Goal: Transaction & Acquisition: Purchase product/service

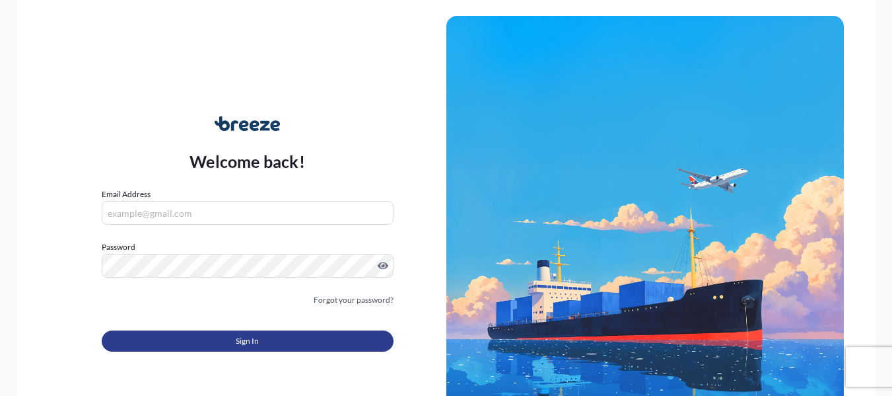
type input "[PERSON_NAME][EMAIL_ADDRESS][PERSON_NAME][DOMAIN_NAME]"
click at [340, 333] on button "Sign In" at bounding box center [248, 340] width 292 height 21
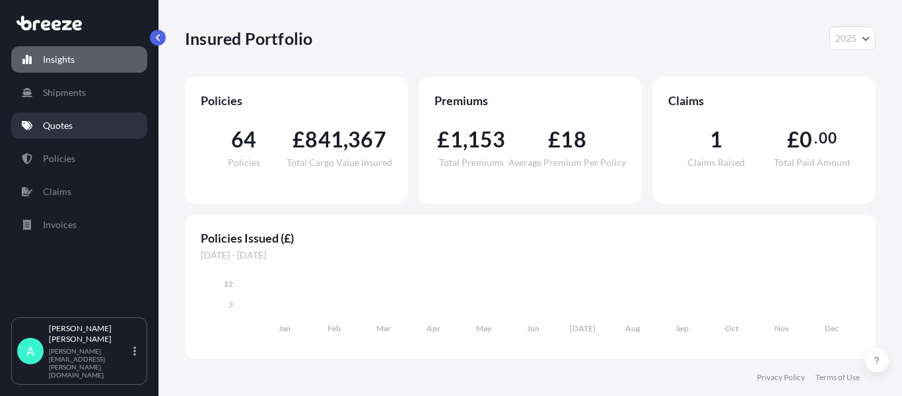
click at [90, 125] on link "Quotes" at bounding box center [79, 125] width 136 height 26
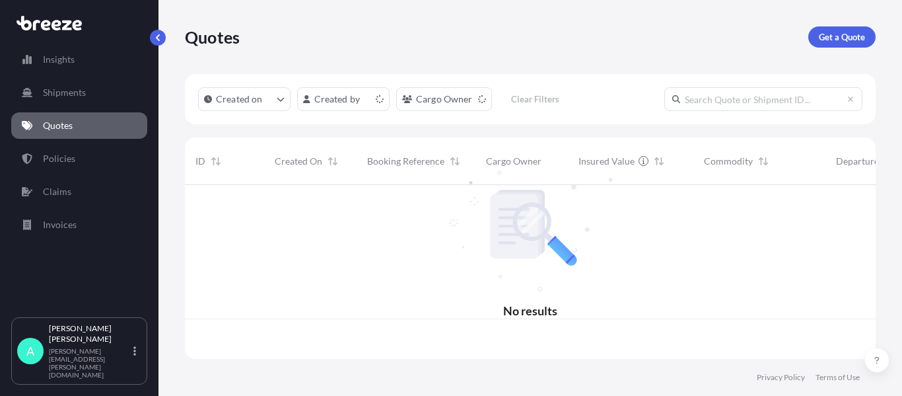
scroll to position [171, 681]
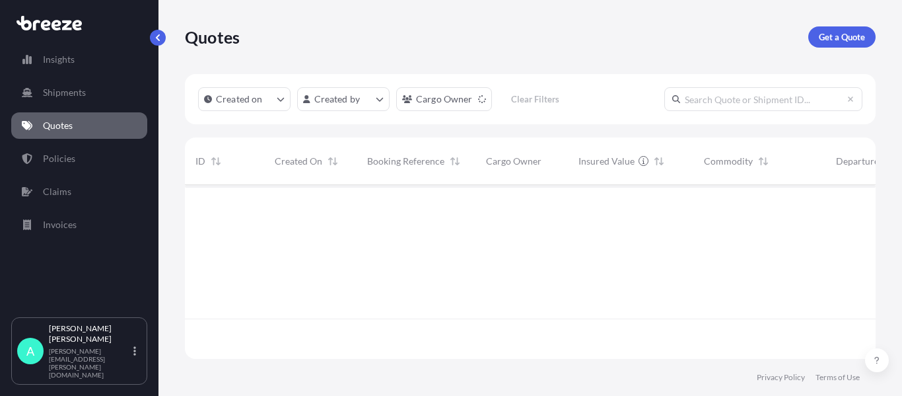
click at [835, 46] on link "Get a Quote" at bounding box center [841, 36] width 67 height 21
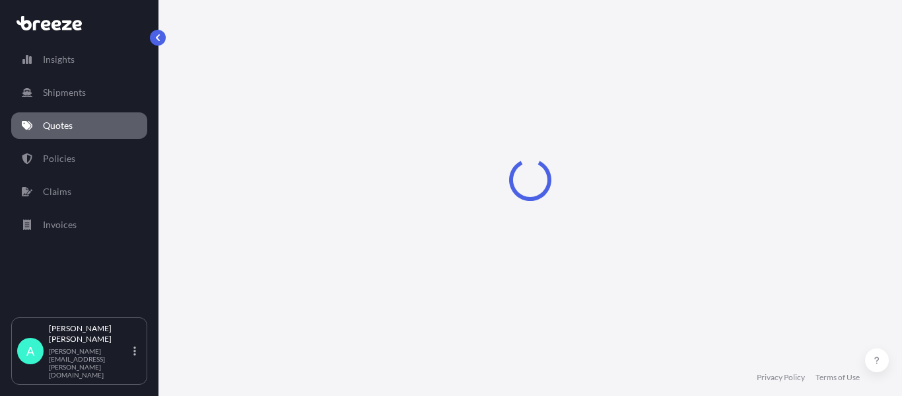
select select "Sea"
select select "1"
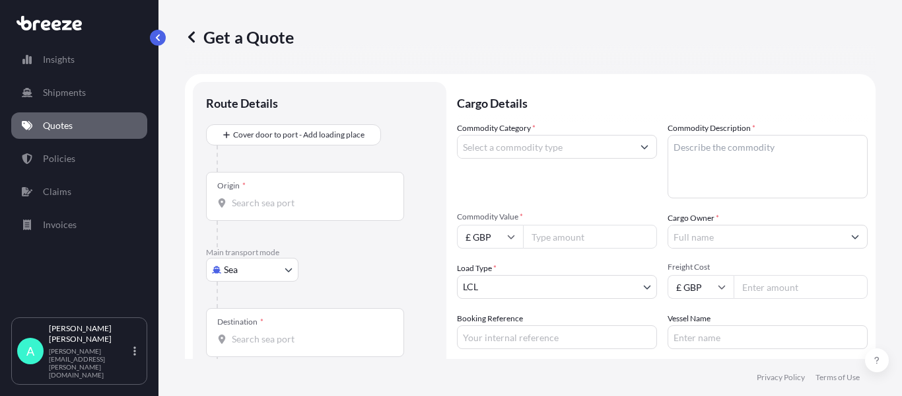
scroll to position [21, 0]
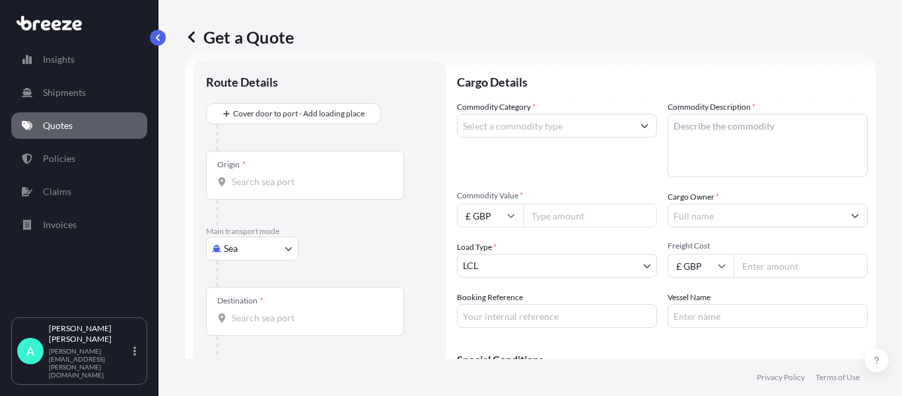
click at [242, 246] on body "Insights Shipments Quotes Policies Claims Invoices A [PERSON_NAME] [PERSON_NAME…" at bounding box center [451, 198] width 902 height 396
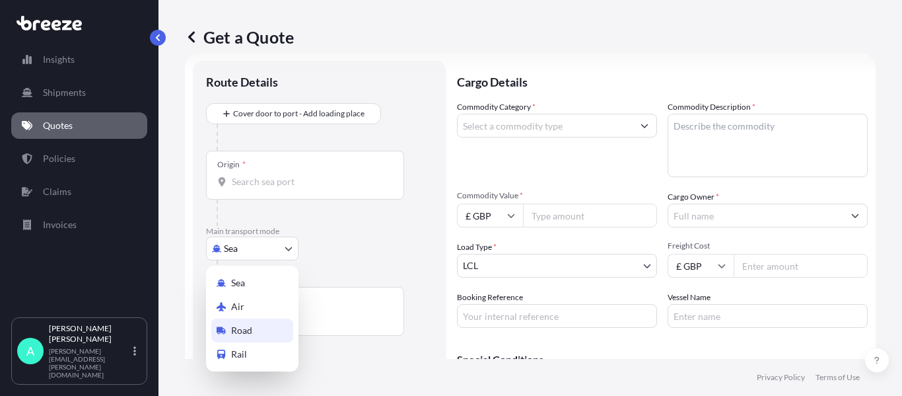
click at [233, 331] on span "Road" at bounding box center [241, 330] width 21 height 13
select select "Road"
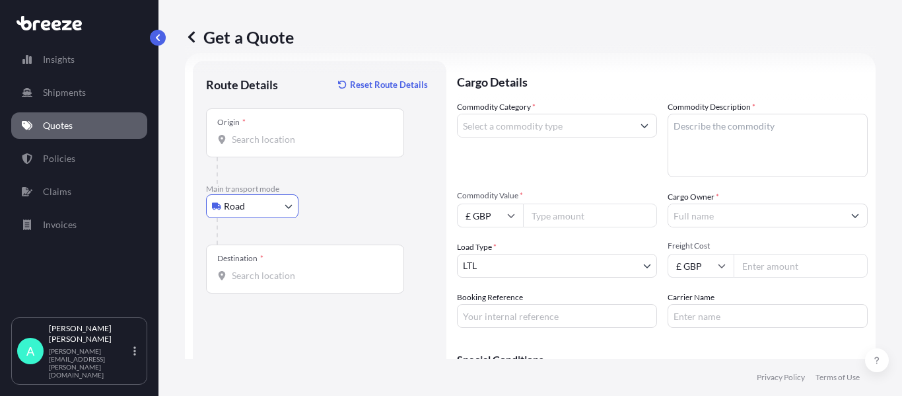
click at [270, 133] on input "Origin *" at bounding box center [310, 139] width 156 height 13
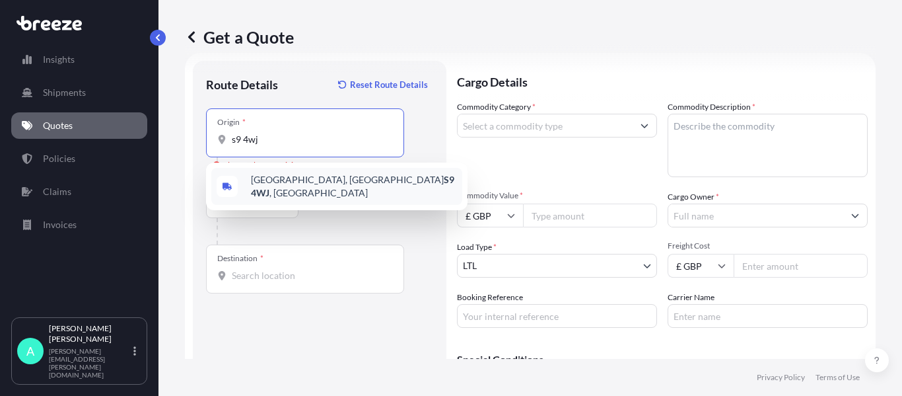
click at [324, 191] on div "Parkway Close, Sheffield S9 4WJ , UK" at bounding box center [336, 186] width 251 height 37
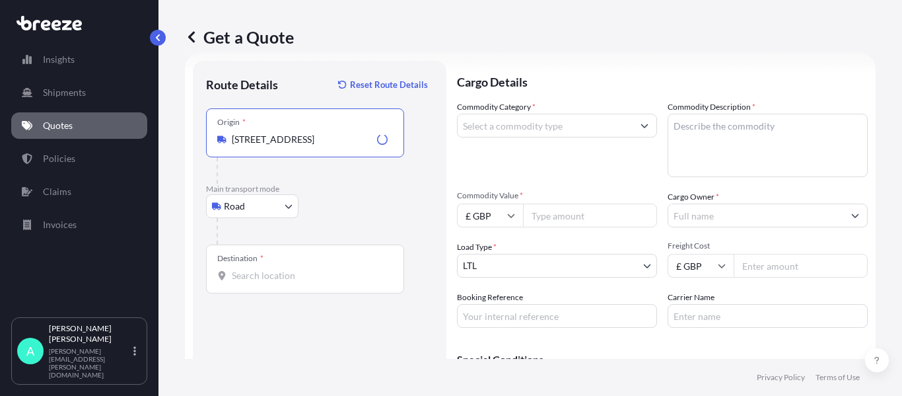
type input "Parkway Close, Sheffield S9 4WJ, UK"
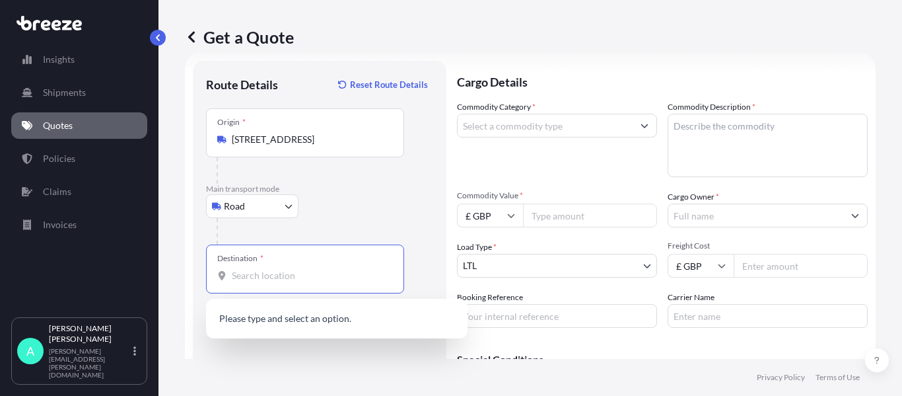
click at [300, 275] on input "Destination *" at bounding box center [310, 275] width 156 height 13
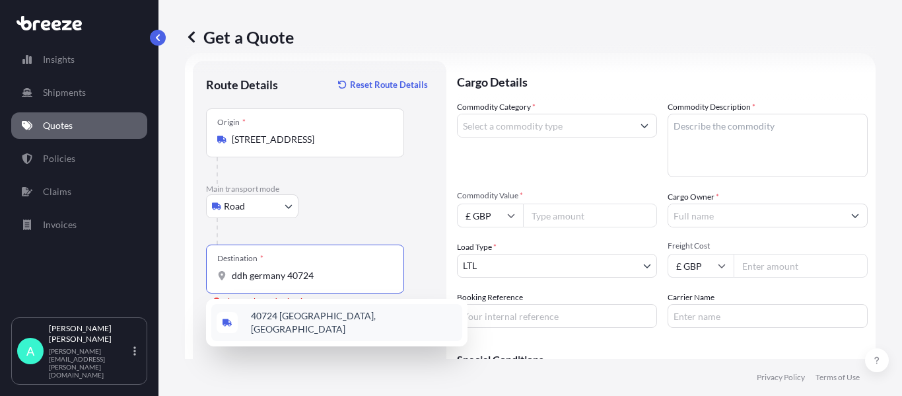
click at [322, 311] on div "40724 Hilden, Germany" at bounding box center [336, 322] width 251 height 37
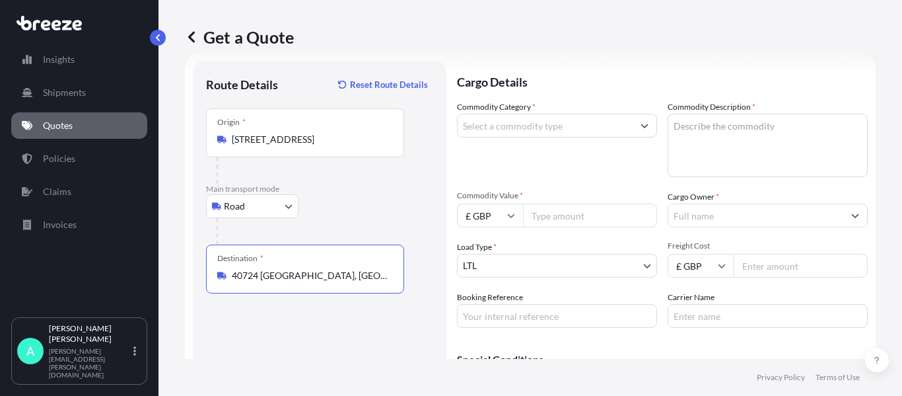
type input "40724 Hilden, Germany"
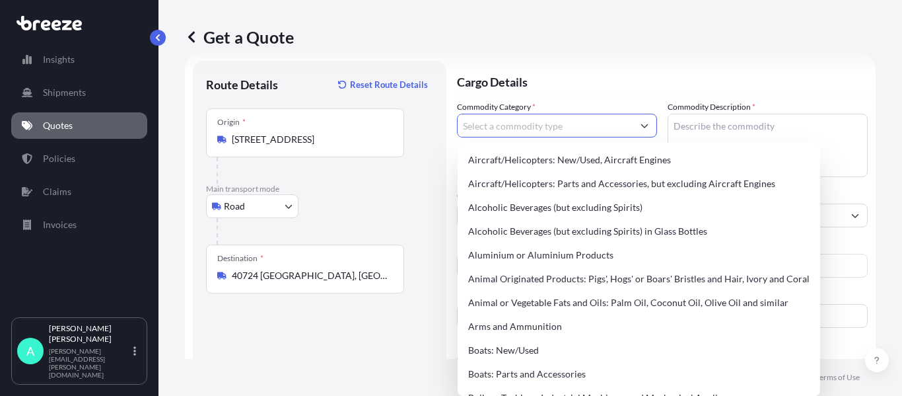
click at [555, 128] on input "Commodity Category *" at bounding box center [545, 126] width 175 height 24
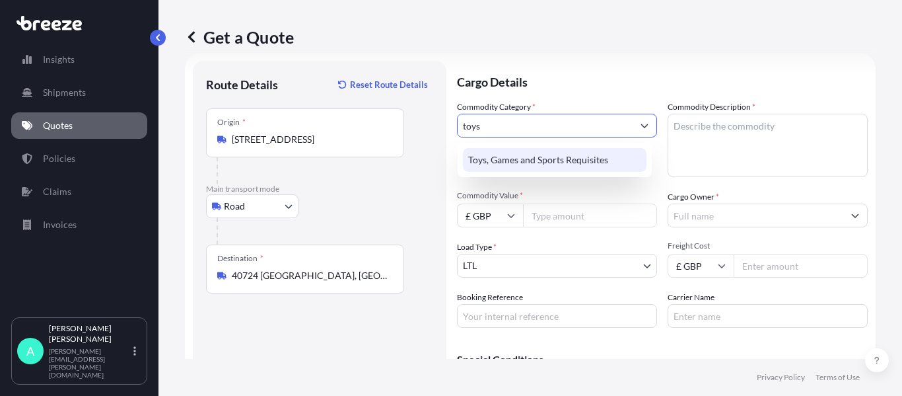
click at [598, 164] on div "Toys, Games and Sports Requisites" at bounding box center [555, 160] width 184 height 24
type input "Toys, Games and Sports Requisites"
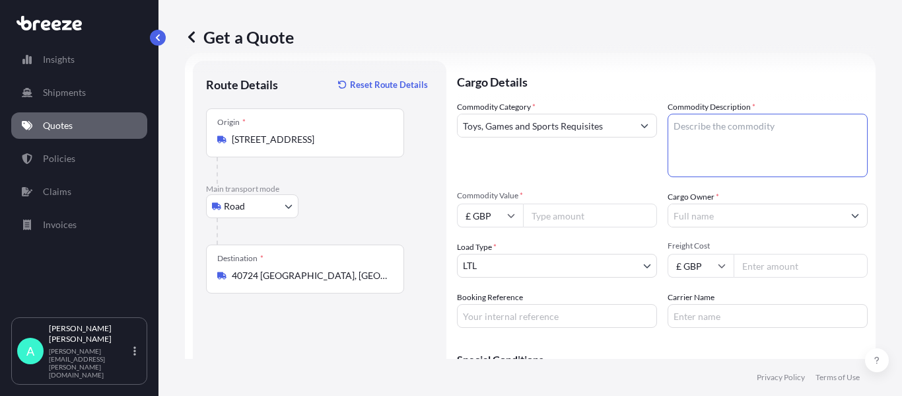
click at [695, 143] on textarea "Commodity Description *" at bounding box center [768, 145] width 200 height 63
type textarea "Foosball tables"
click at [576, 214] on input "Commodity Value *" at bounding box center [590, 215] width 134 height 24
click at [504, 320] on input "Booking Reference" at bounding box center [557, 316] width 200 height 24
type input "17390"
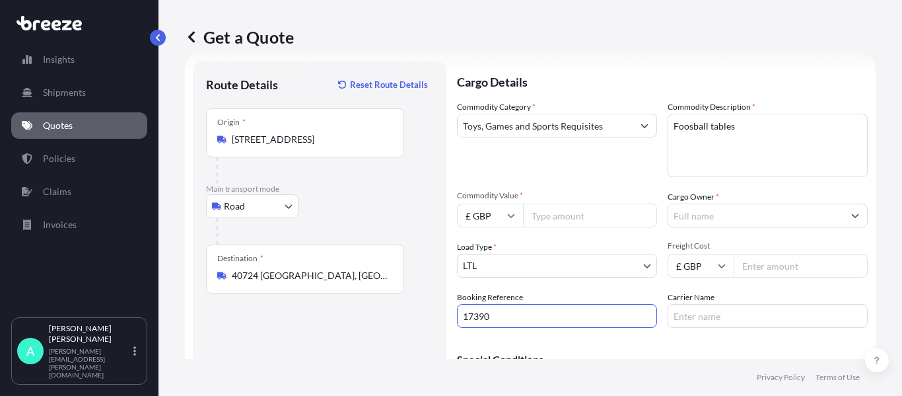
click at [567, 219] on input "Commodity Value *" at bounding box center [590, 215] width 134 height 24
type input "10741"
click at [708, 213] on input "Cargo Owner *" at bounding box center [755, 215] width 175 height 24
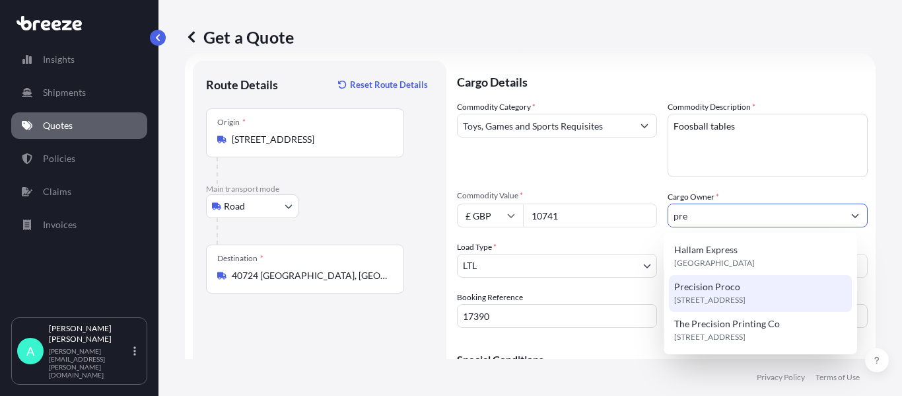
click at [745, 302] on span "S9 4WJ, S9 4WJ, Sheffield, United Kingdom" at bounding box center [709, 299] width 71 height 13
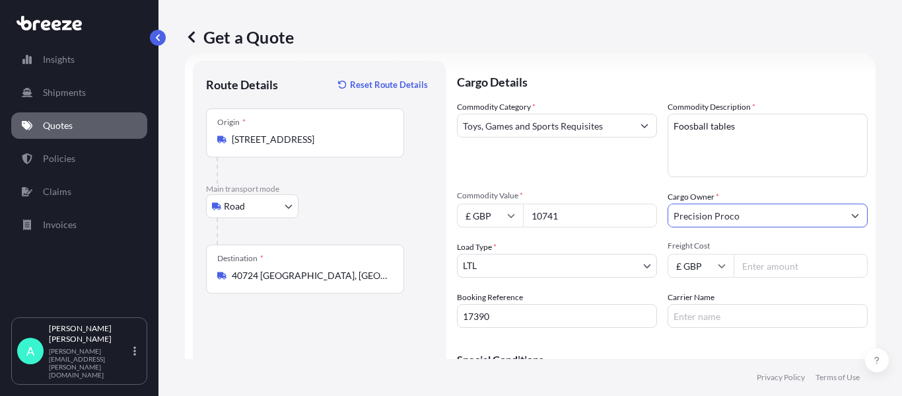
type input "Precision Proco"
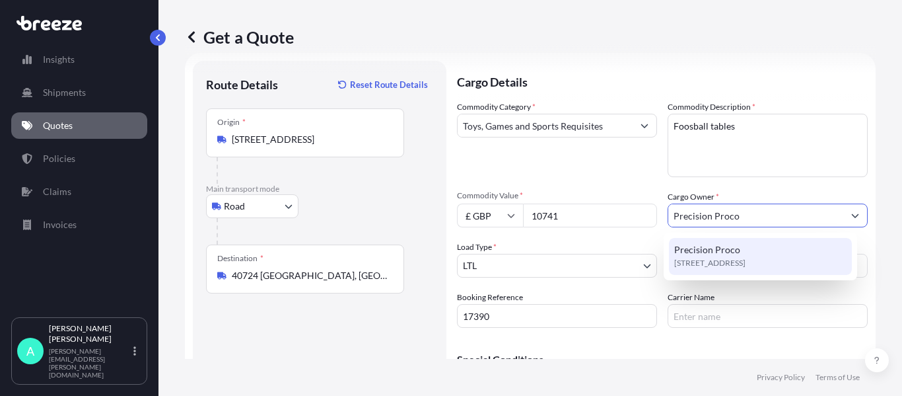
click at [695, 255] on span "Precision Proco" at bounding box center [707, 249] width 66 height 13
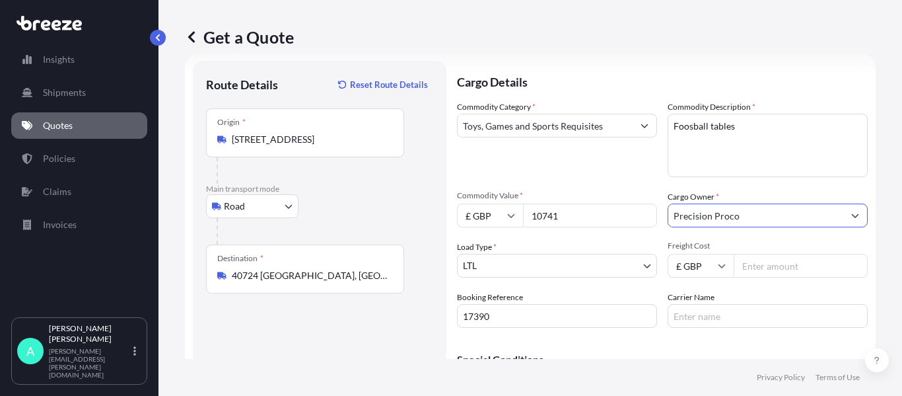
click at [751, 266] on input "Freight Cost" at bounding box center [801, 266] width 134 height 24
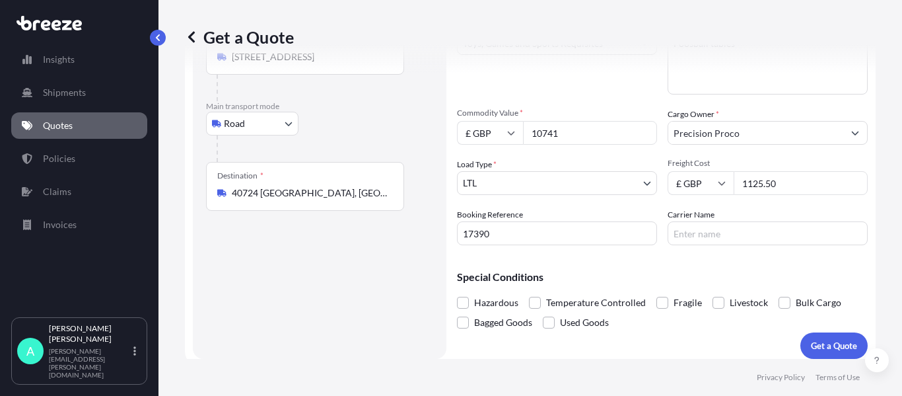
scroll to position [112, 0]
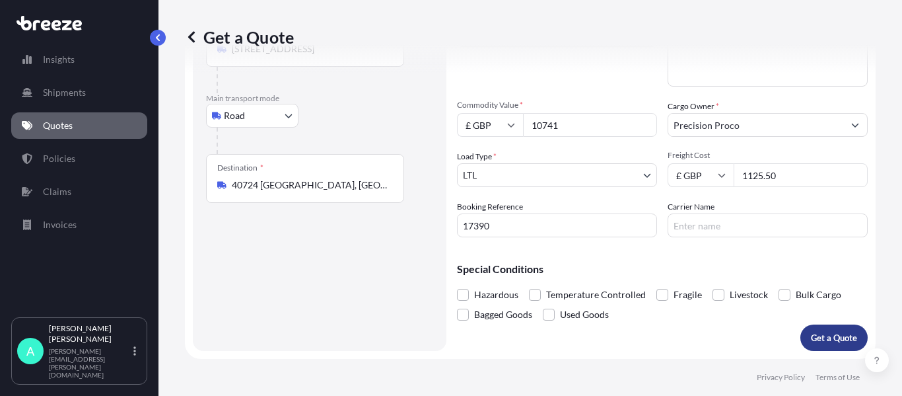
type input "1125.50"
click at [831, 332] on p "Get a Quote" at bounding box center [834, 337] width 46 height 13
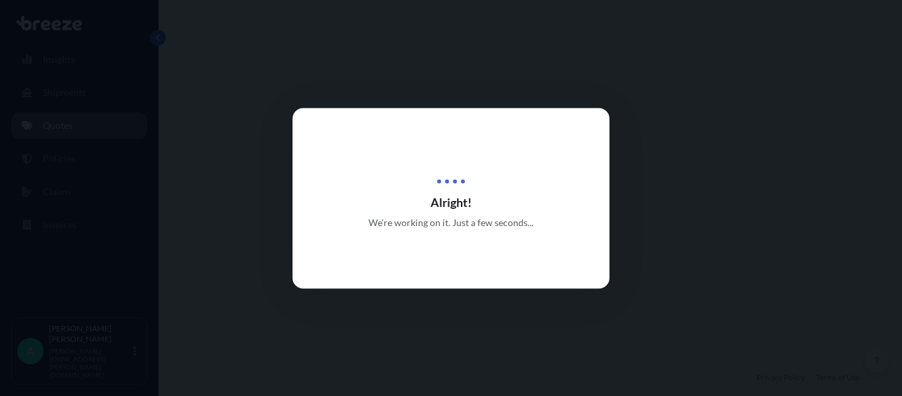
select select "Road"
select select "1"
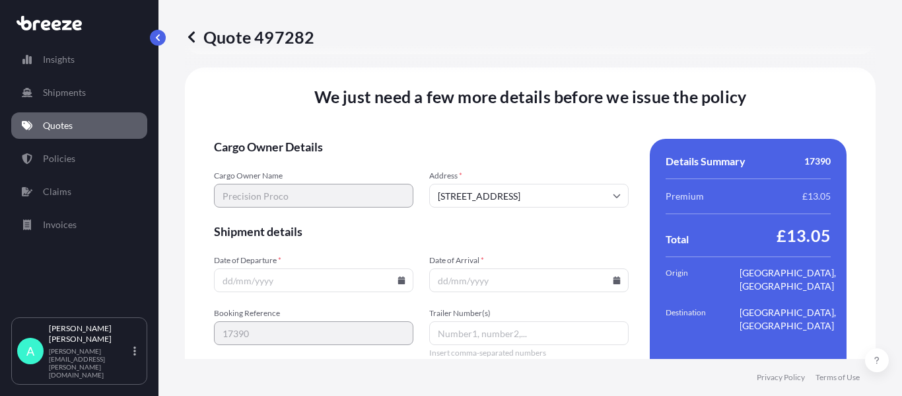
scroll to position [1647, 0]
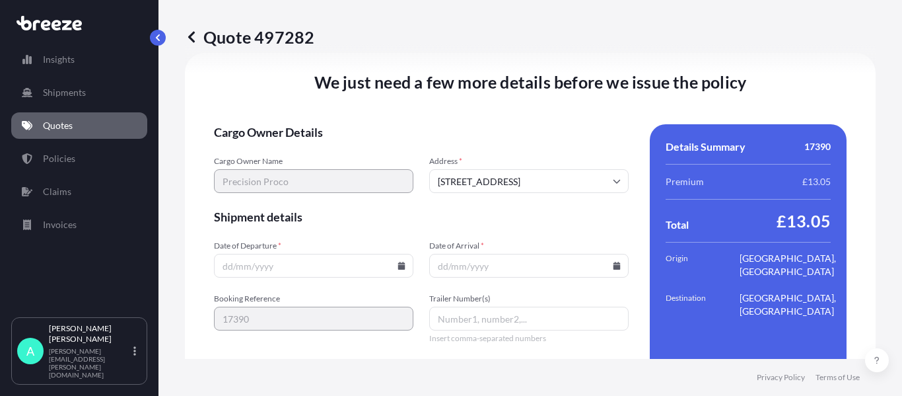
click at [397, 259] on input "Date of Departure *" at bounding box center [313, 266] width 199 height 24
click at [289, 277] on input "Date of Departure *" at bounding box center [313, 266] width 199 height 24
click at [297, 261] on input "Date of Departure *" at bounding box center [313, 266] width 199 height 24
click at [392, 265] on input "Date of Departure *" at bounding box center [313, 266] width 199 height 24
click at [398, 265] on icon at bounding box center [401, 265] width 7 height 8
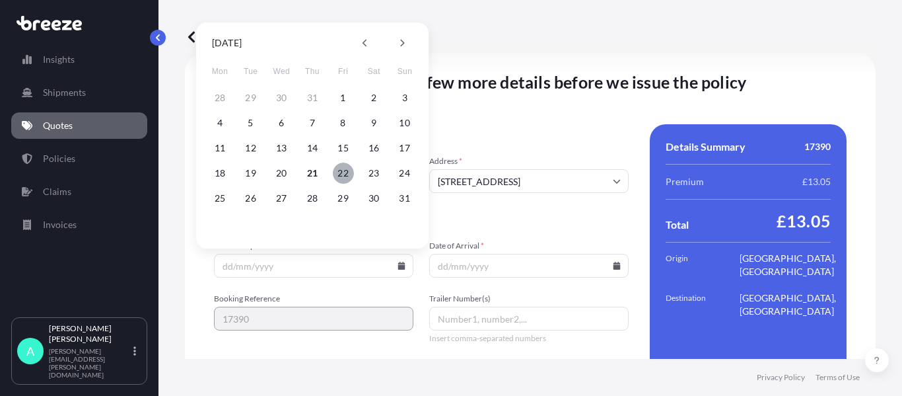
click at [341, 173] on button "22" at bounding box center [343, 172] width 21 height 21
type input "[DATE]"
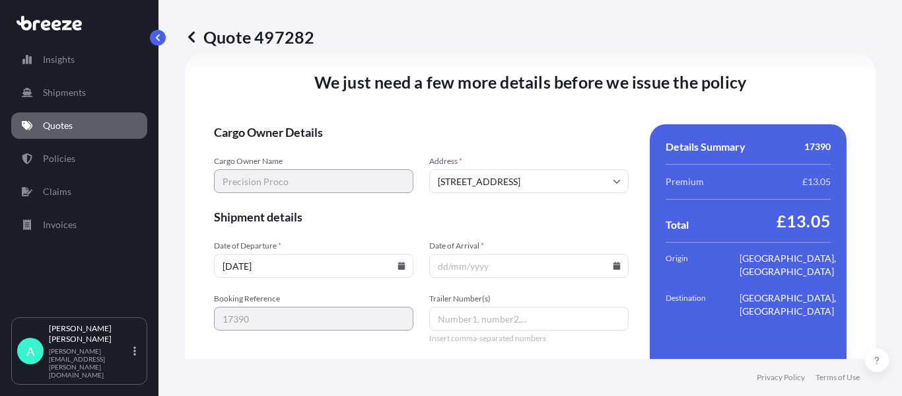
click at [614, 261] on input "Date of Arrival *" at bounding box center [528, 266] width 199 height 24
click at [613, 265] on icon at bounding box center [616, 265] width 7 height 8
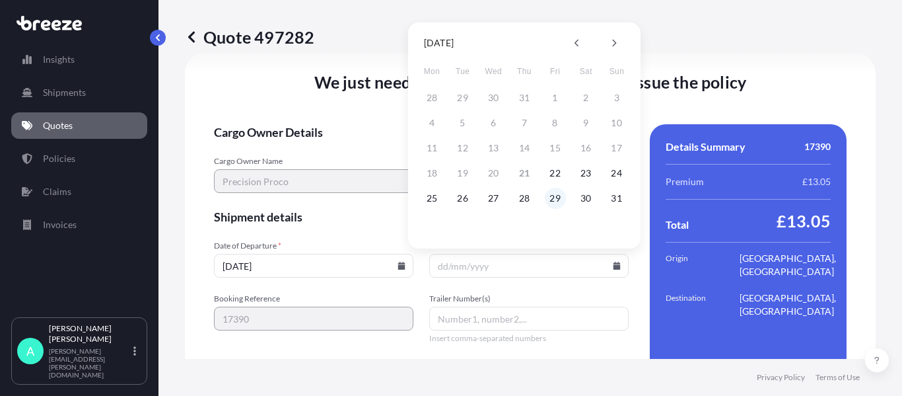
click at [556, 196] on button "29" at bounding box center [555, 198] width 21 height 21
type input "29/08/2025"
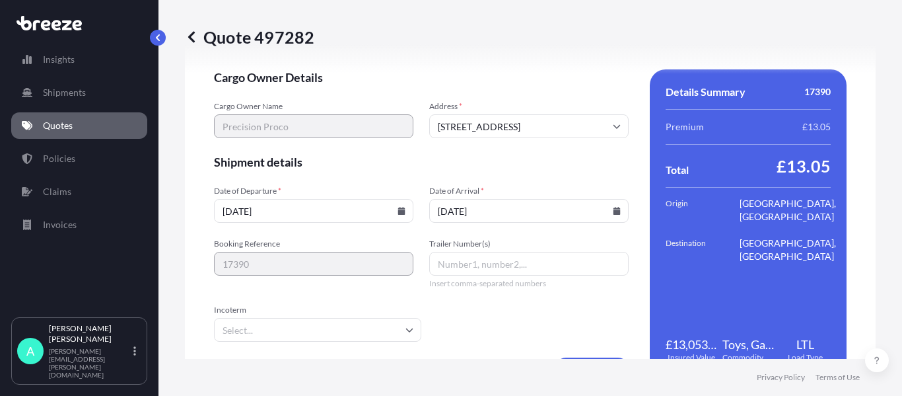
scroll to position [1740, 0]
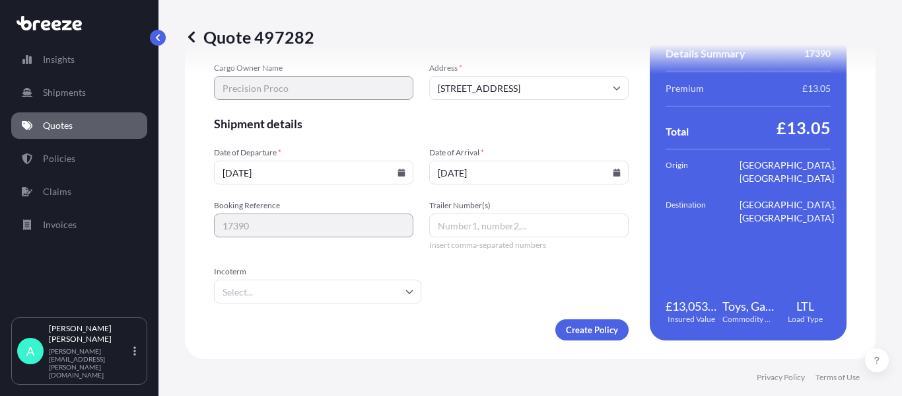
click at [340, 295] on input "Incoterm" at bounding box center [317, 291] width 207 height 24
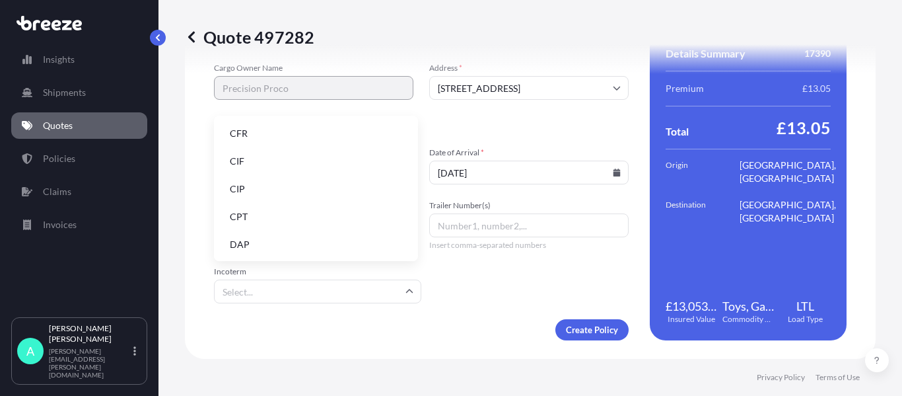
click at [274, 242] on li "DAP" at bounding box center [315, 244] width 193 height 25
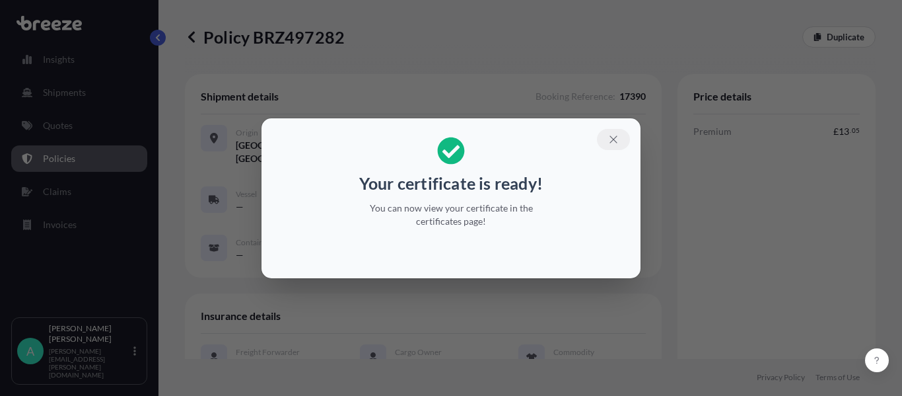
click at [607, 137] on button "button" at bounding box center [613, 139] width 33 height 21
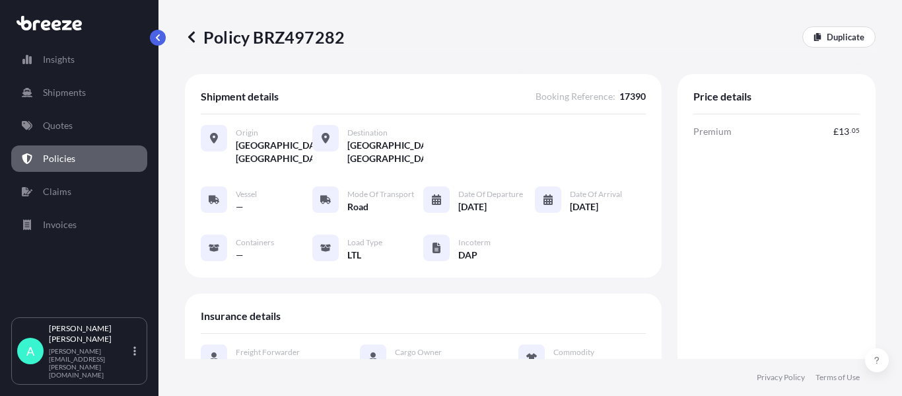
scroll to position [330, 0]
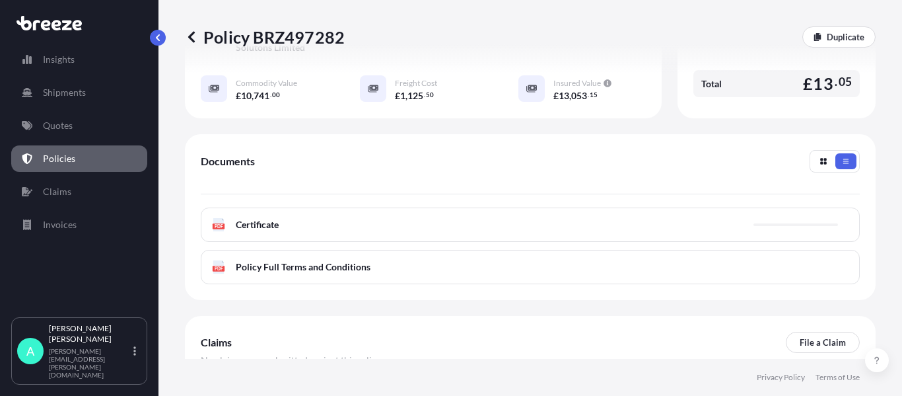
click at [364, 234] on div "PDF Certificate" at bounding box center [530, 224] width 659 height 34
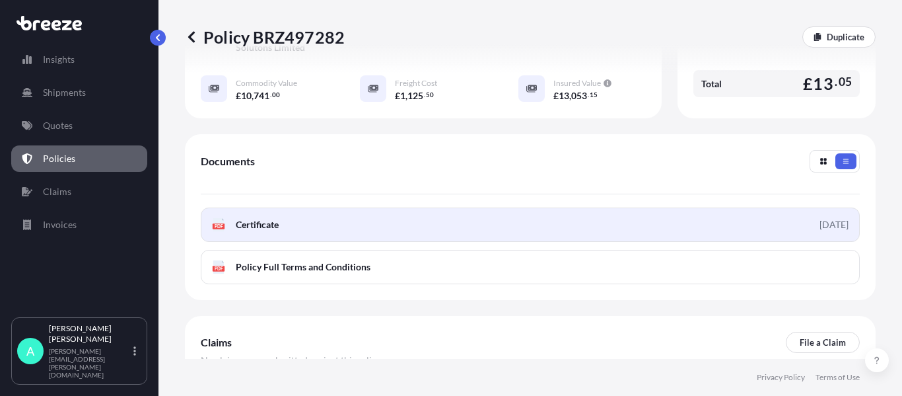
click at [367, 227] on link "PDF Certificate 2025-08-21" at bounding box center [530, 224] width 659 height 34
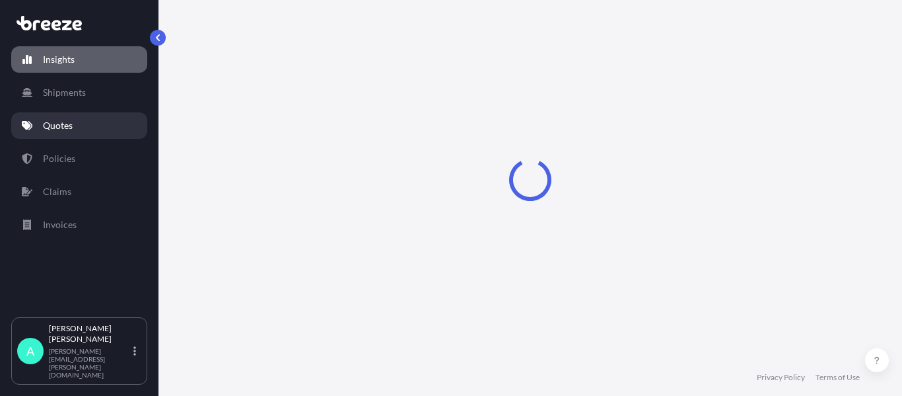
select select "2025"
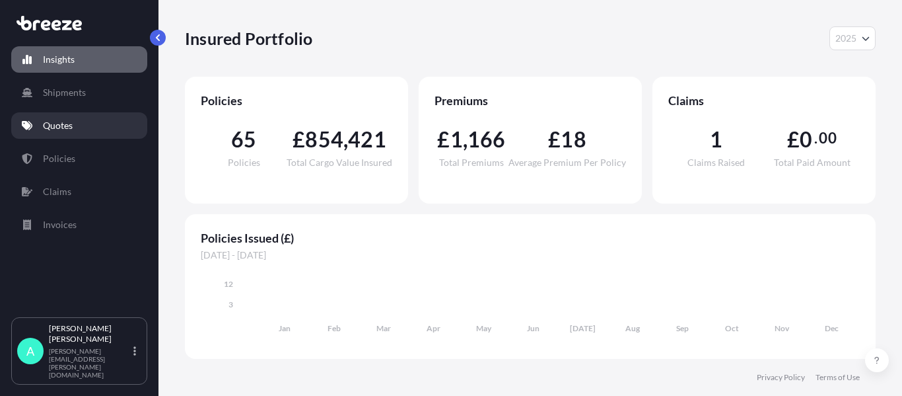
click at [81, 125] on link "Quotes" at bounding box center [79, 125] width 136 height 26
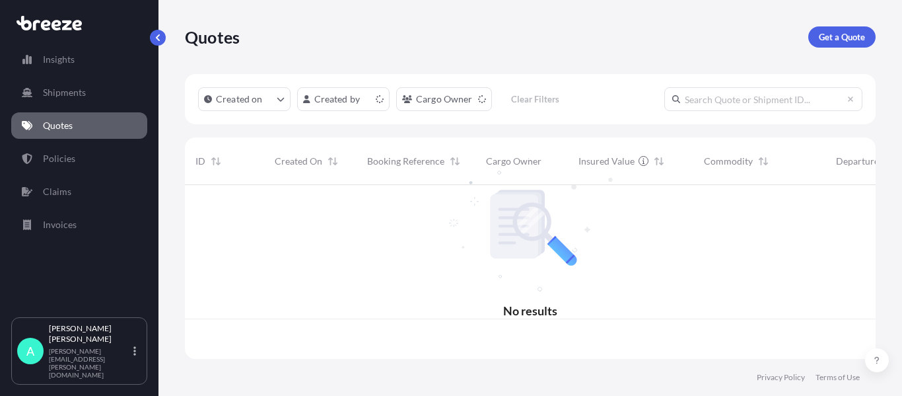
scroll to position [171, 681]
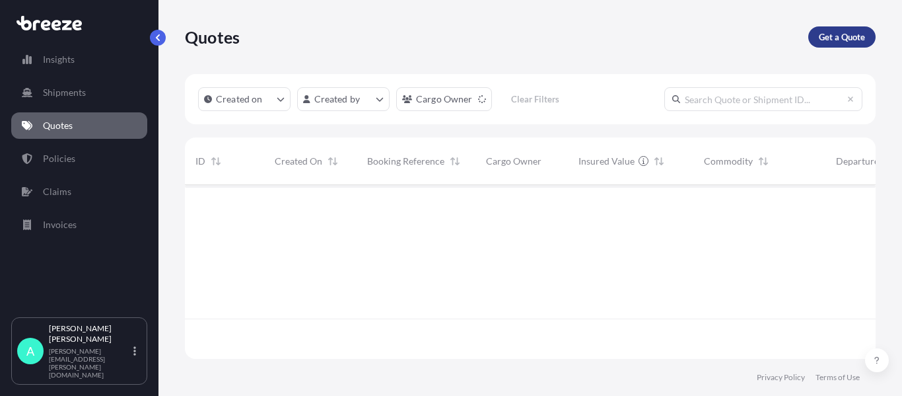
click at [823, 39] on p "Get a Quote" at bounding box center [842, 36] width 46 height 13
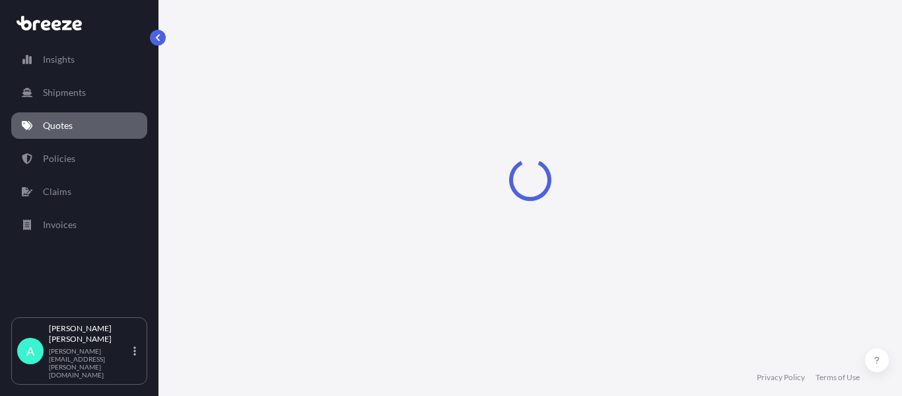
scroll to position [21, 0]
select select "Sea"
select select "1"
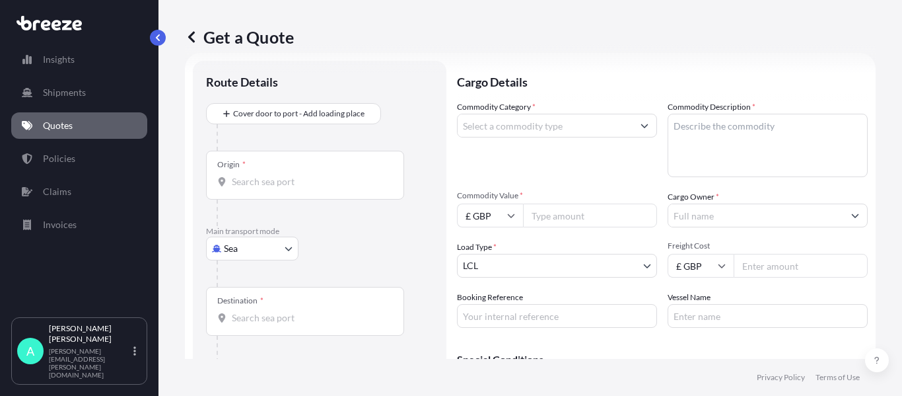
click at [252, 258] on body "Insights Shipments Quotes Policies Claims Invoices A [PERSON_NAME] [PERSON_NAME…" at bounding box center [451, 198] width 902 height 396
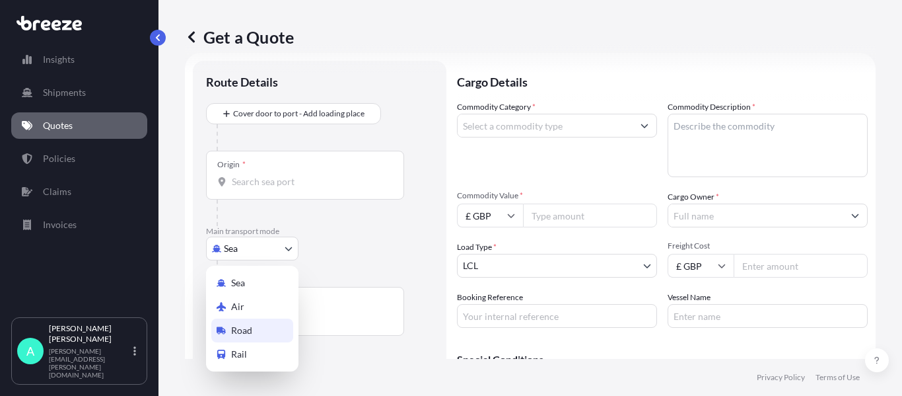
click at [248, 327] on span "Road" at bounding box center [241, 330] width 21 height 13
select select "Road"
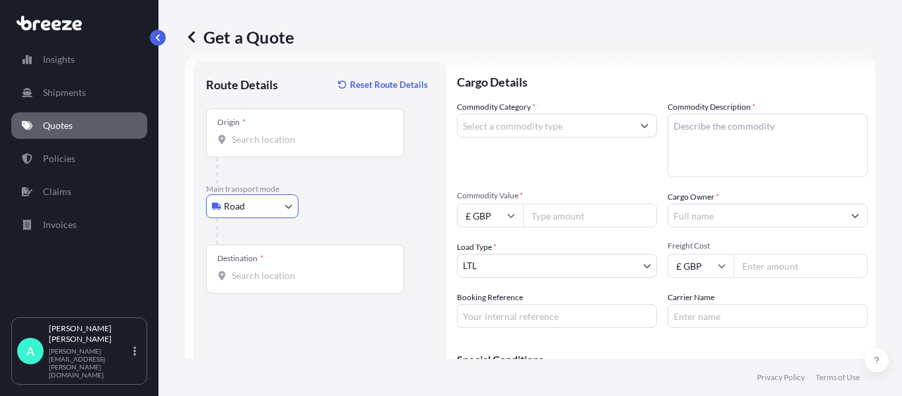
click at [301, 143] on input "Origin *" at bounding box center [310, 139] width 156 height 13
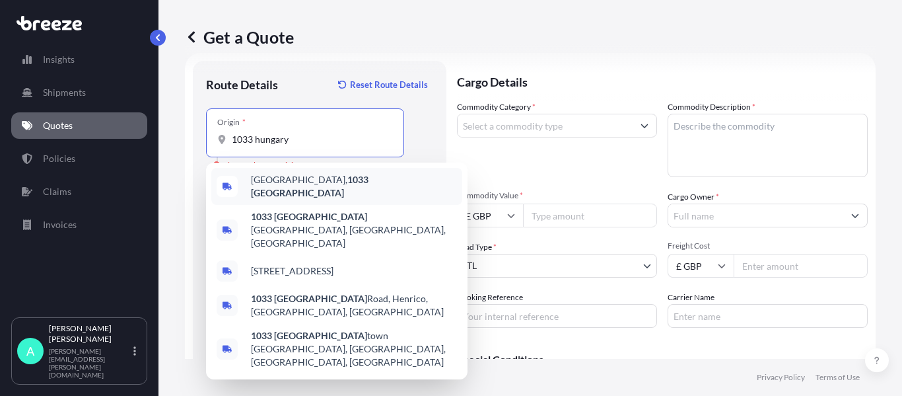
type input "[GEOGRAPHIC_DATA], 1033 [GEOGRAPHIC_DATA]"
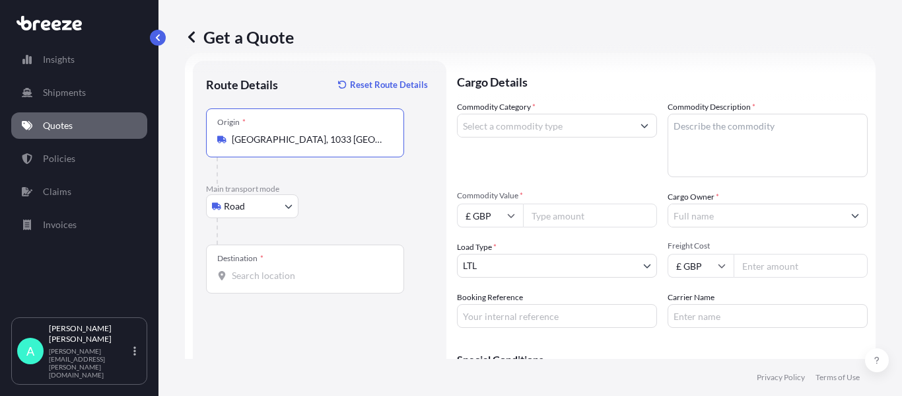
click at [279, 267] on div "Destination *" at bounding box center [305, 268] width 198 height 49
click at [279, 269] on input "Destination *" at bounding box center [310, 275] width 156 height 13
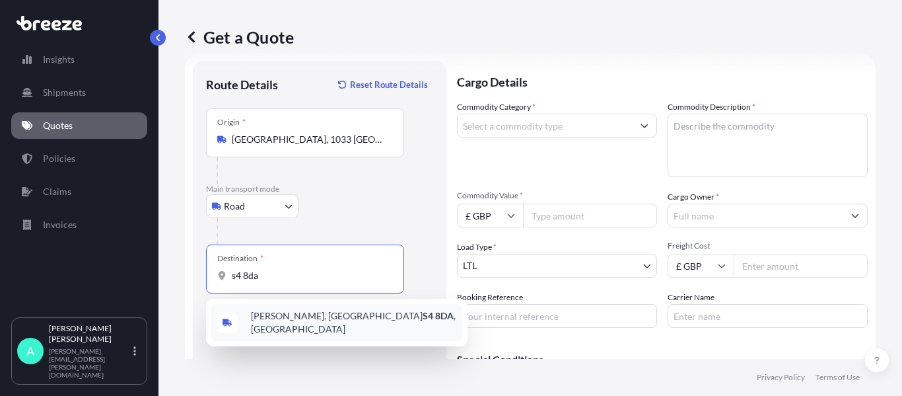
click at [283, 326] on span "[PERSON_NAME][STREET_ADDRESS]" at bounding box center [354, 322] width 206 height 26
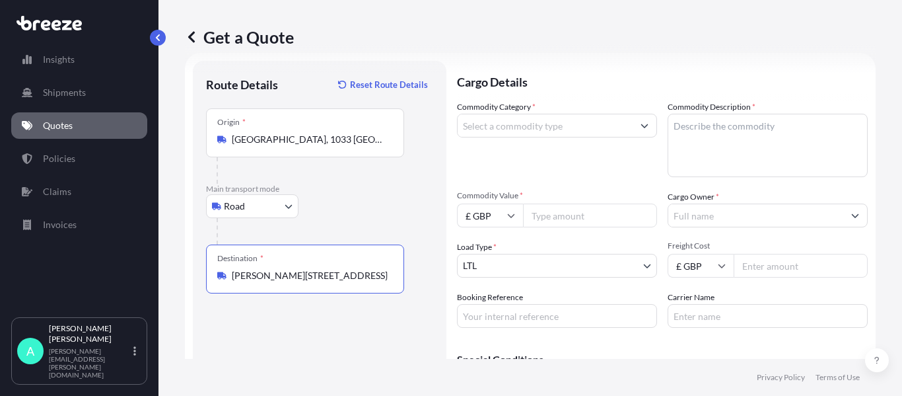
type input "[PERSON_NAME][STREET_ADDRESS]"
click at [557, 129] on input "Commodity Category *" at bounding box center [545, 126] width 175 height 24
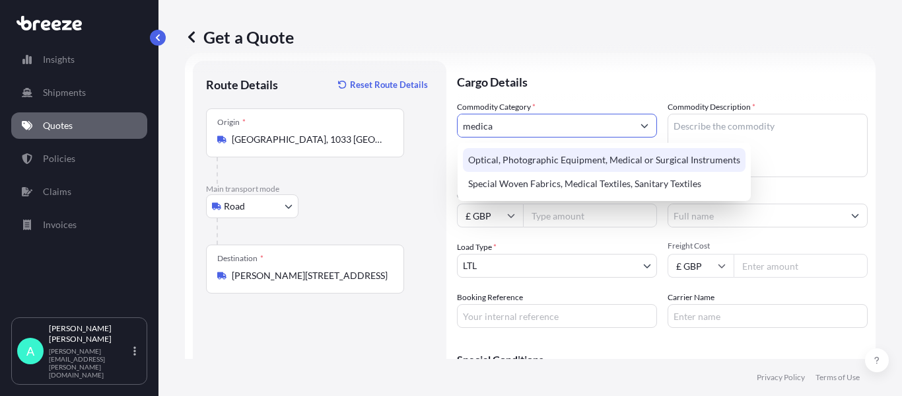
click at [589, 156] on div "Optical, Photographic Equipment, Medical or Surgical Instruments" at bounding box center [604, 160] width 283 height 24
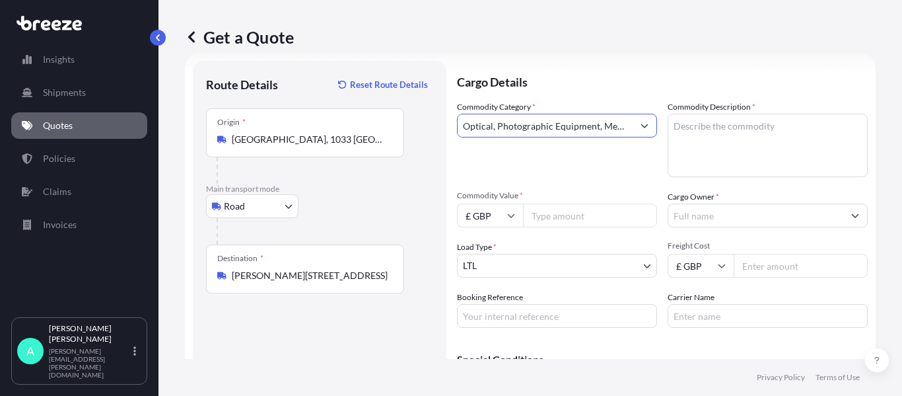
type input "Optical, Photographic Equipment, Medical or Surgical Instruments"
click at [726, 139] on textarea "Commodity Description *" at bounding box center [768, 145] width 200 height 63
type textarea "Calibration Syringes"
click at [720, 213] on input "Cargo Owner *" at bounding box center [755, 215] width 175 height 24
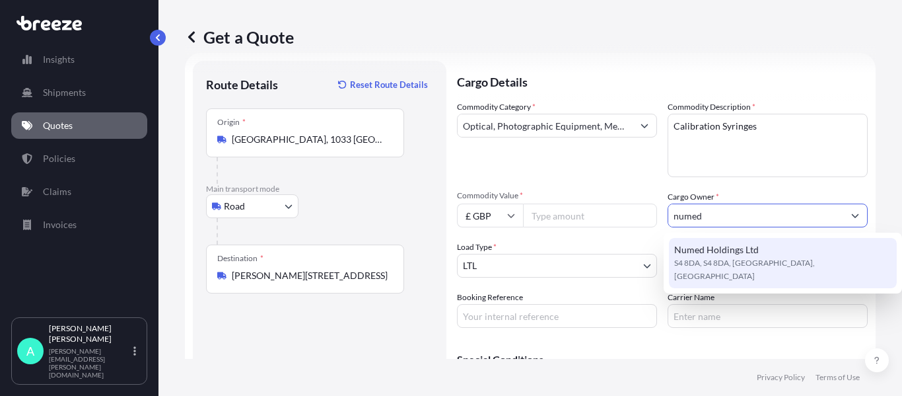
click at [722, 250] on span "Numed Holdings Ltd" at bounding box center [716, 249] width 85 height 13
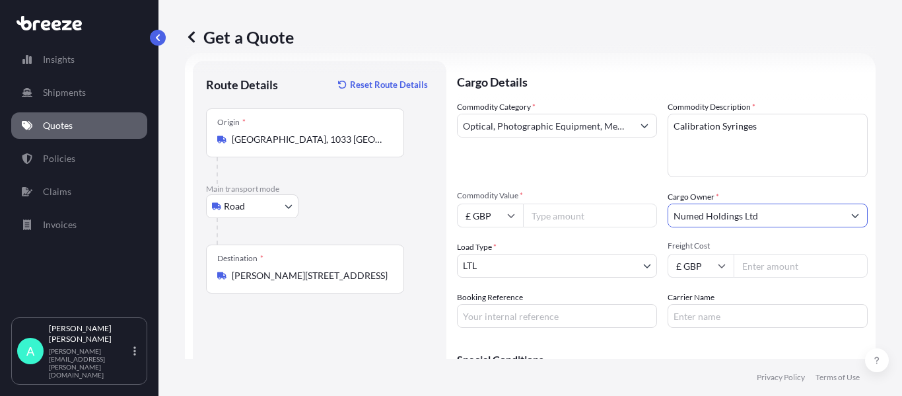
type input "Numed Holdings Ltd"
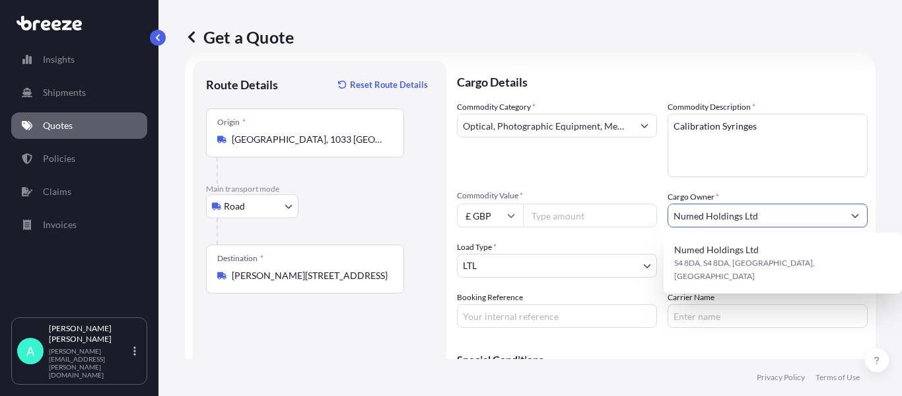
click at [572, 213] on input "Commodity Value *" at bounding box center [590, 215] width 134 height 24
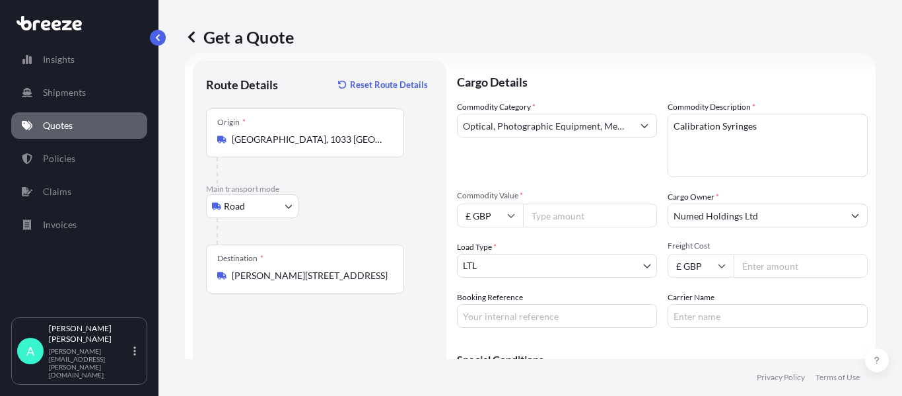
paste input "8036.53"
type input "8036.53"
click at [541, 319] on input "Booking Reference" at bounding box center [557, 316] width 200 height 24
type input "17388"
click at [757, 275] on input "Freight Cost" at bounding box center [801, 266] width 134 height 24
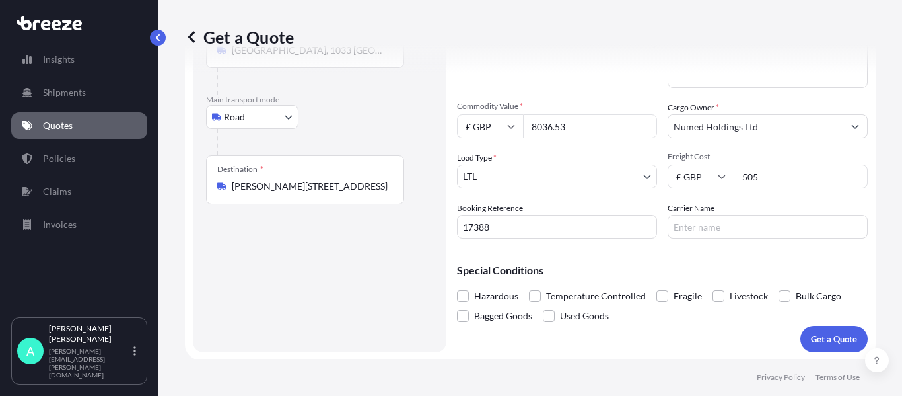
scroll to position [112, 0]
type input "505"
click at [827, 331] on p "Get a Quote" at bounding box center [834, 337] width 46 height 13
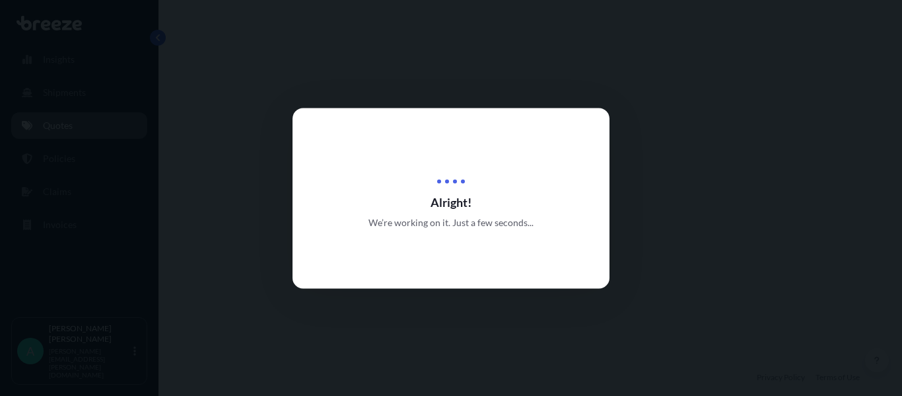
select select "Road"
select select "1"
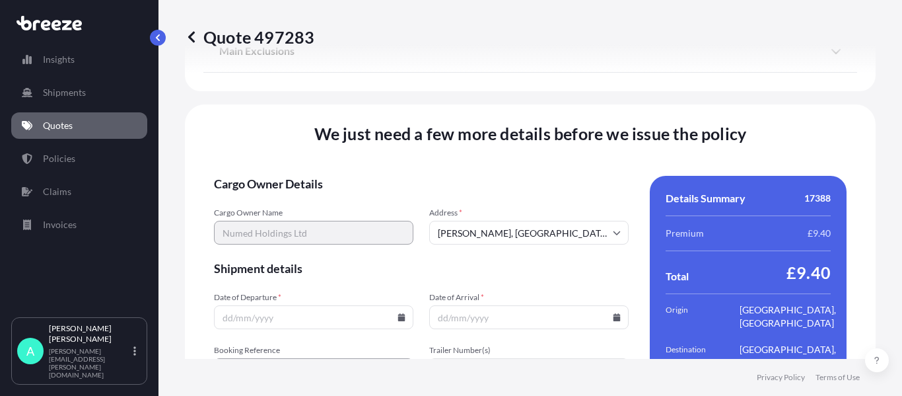
scroll to position [1665, 0]
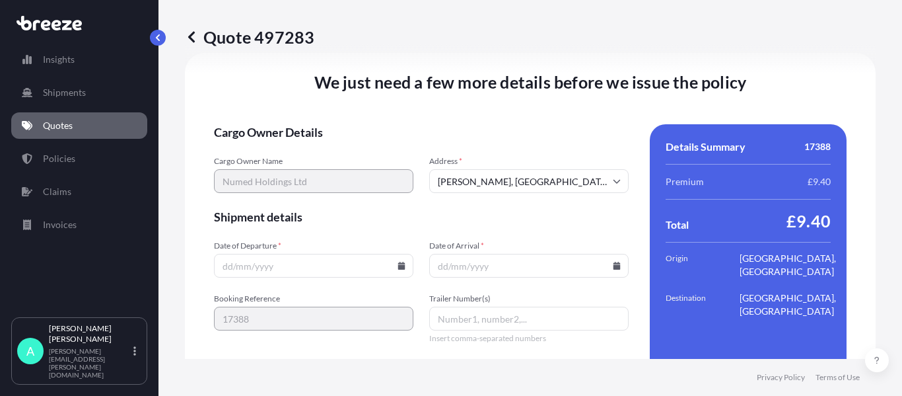
click at [399, 263] on icon at bounding box center [401, 265] width 7 height 8
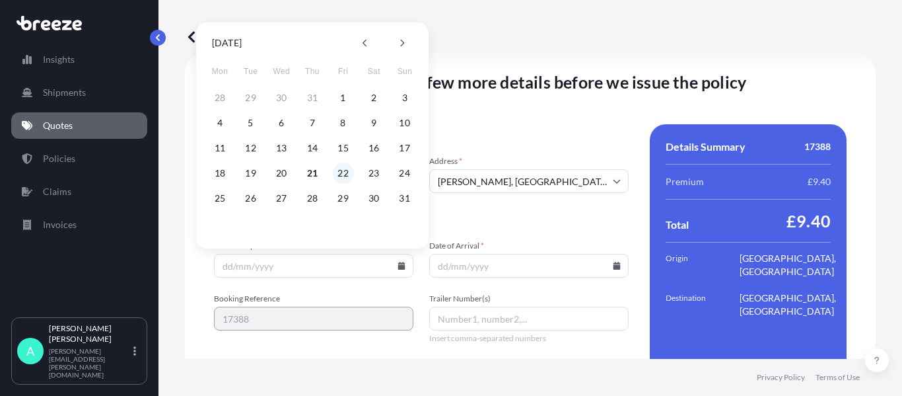
click at [339, 168] on button "22" at bounding box center [343, 172] width 21 height 21
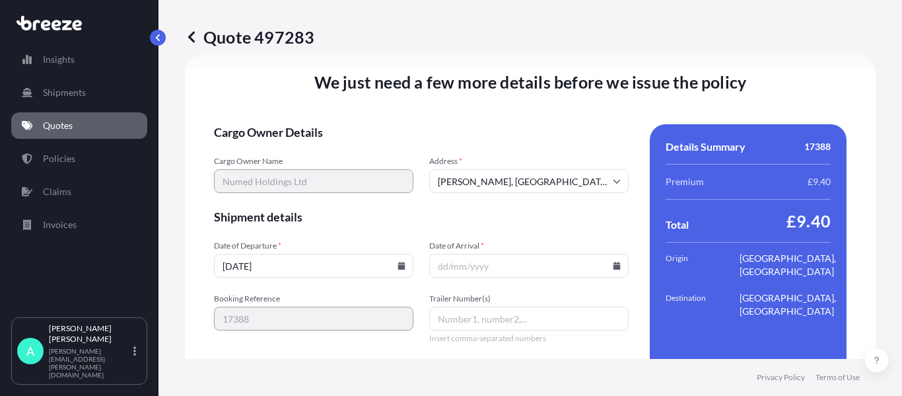
type input "[DATE]"
click at [613, 267] on icon at bounding box center [616, 265] width 7 height 8
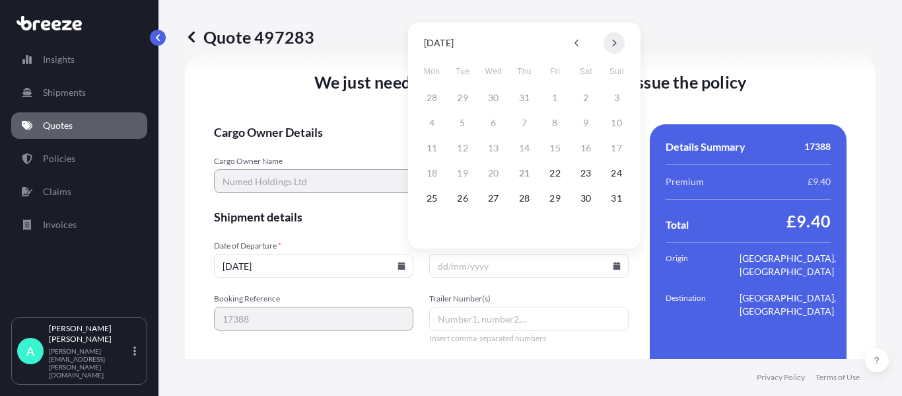
click at [617, 43] on button at bounding box center [614, 42] width 21 height 21
click at [431, 98] on button "1" at bounding box center [431, 97] width 21 height 21
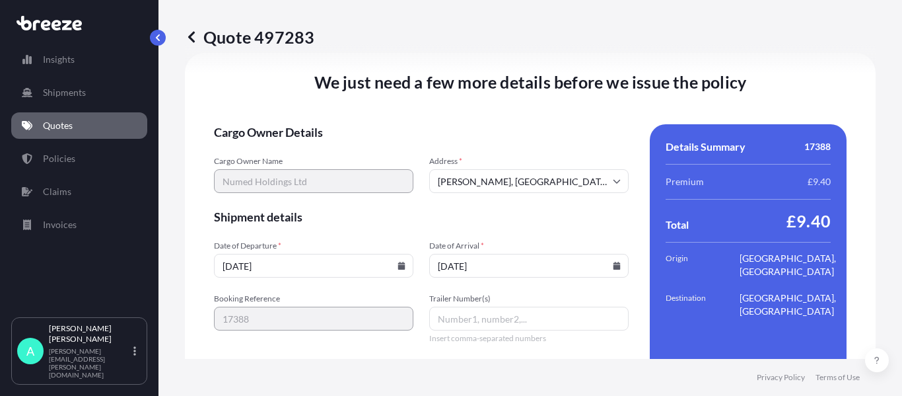
type input "[DATE]"
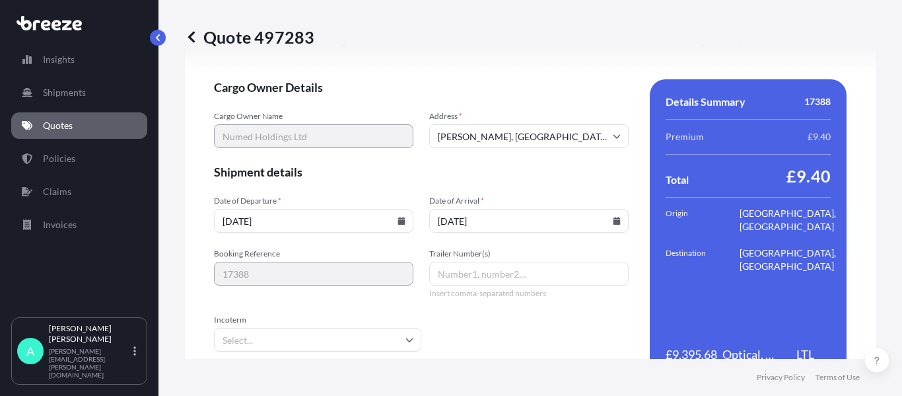
scroll to position [1758, 0]
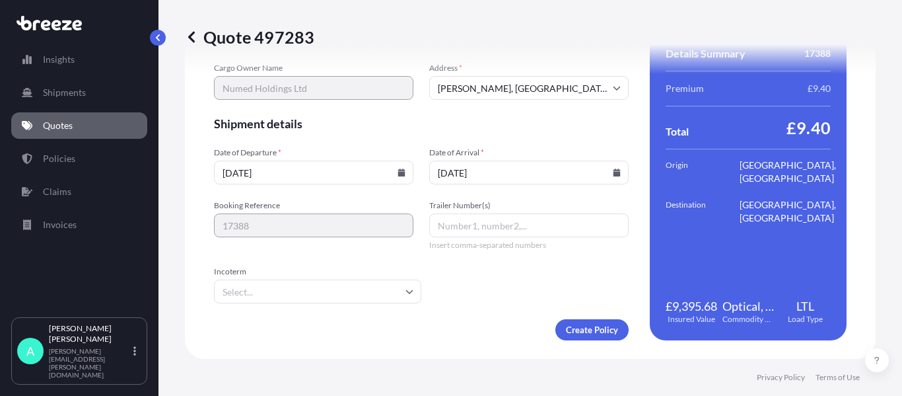
click at [258, 292] on input "Incoterm" at bounding box center [317, 291] width 207 height 24
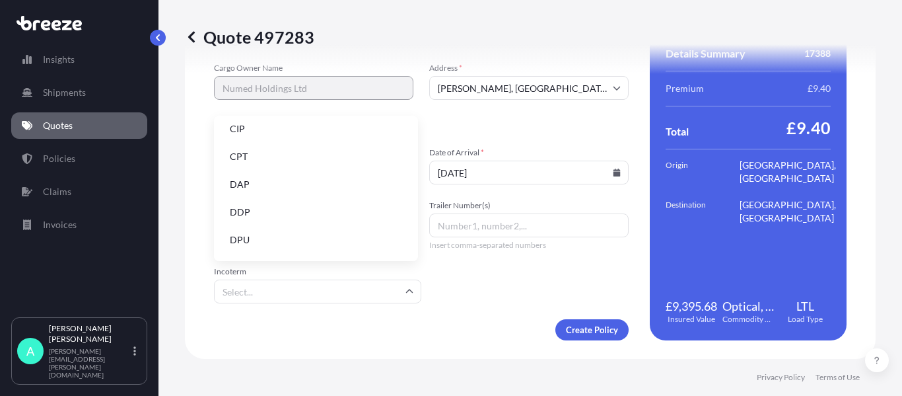
scroll to position [132, 0]
click at [252, 197] on li "EXW" at bounding box center [315, 195] width 193 height 25
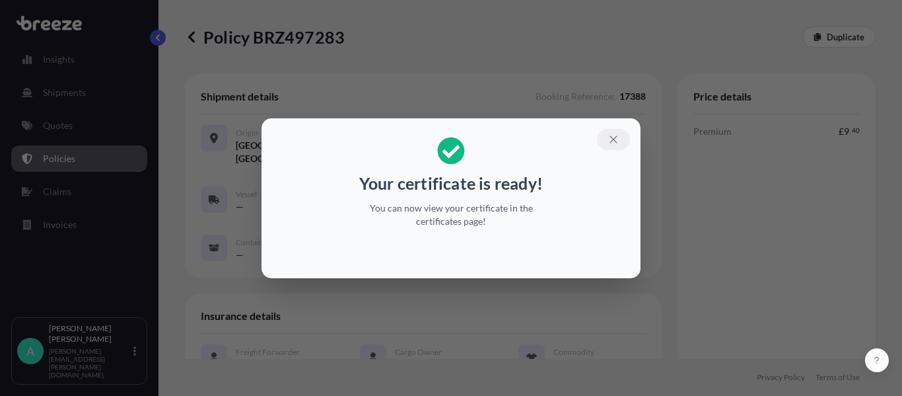
click at [617, 138] on icon "button" at bounding box center [613, 139] width 12 height 12
